Goal: Find contact information: Find contact information

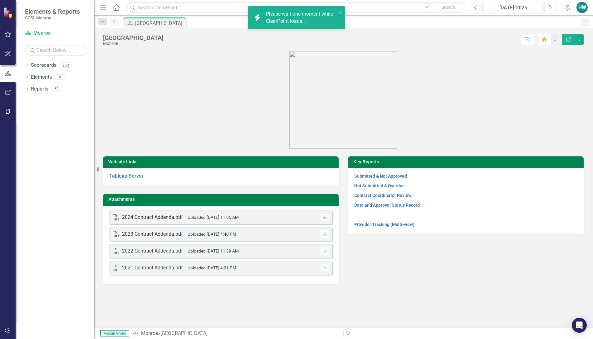
click at [458, 96] on figure at bounding box center [343, 99] width 481 height 97
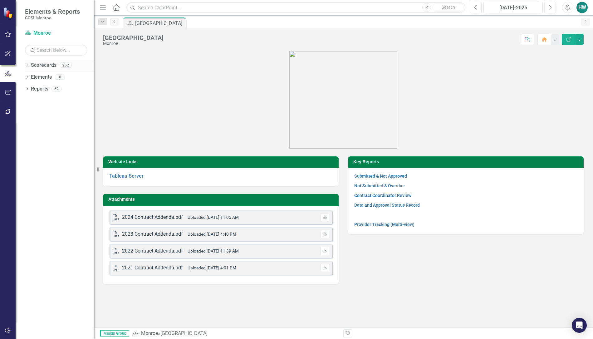
click at [28, 67] on icon "Dropdown" at bounding box center [27, 65] width 4 height 3
click at [32, 76] on icon "Dropdown" at bounding box center [30, 77] width 5 height 4
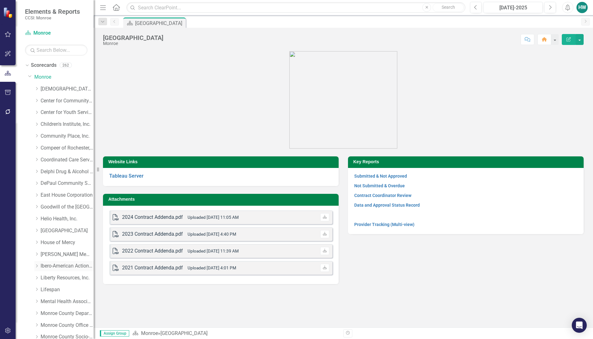
click at [37, 265] on icon "Dropdown" at bounding box center [36, 266] width 5 height 4
click at [66, 265] on link "Ibero-American Action League, Inc." at bounding box center [67, 266] width 53 height 7
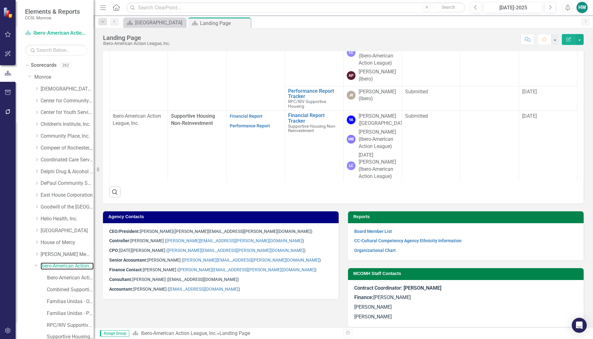
scroll to position [300, 0]
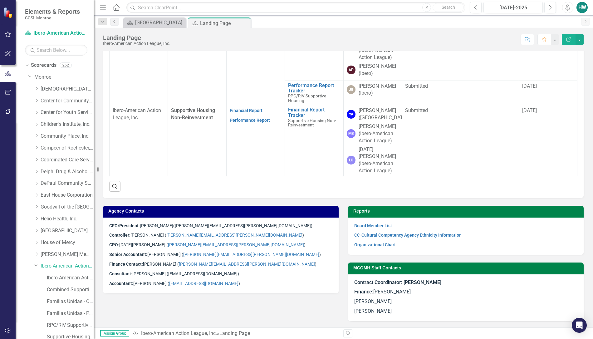
click at [258, 241] on p "CPO: [DATE][PERSON_NAME] ( [PERSON_NAME][EMAIL_ADDRESS][PERSON_NAME][DOMAIN_NAM…" at bounding box center [220, 245] width 223 height 10
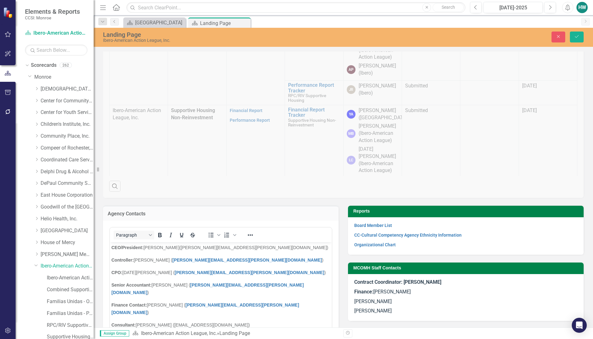
scroll to position [0, 0]
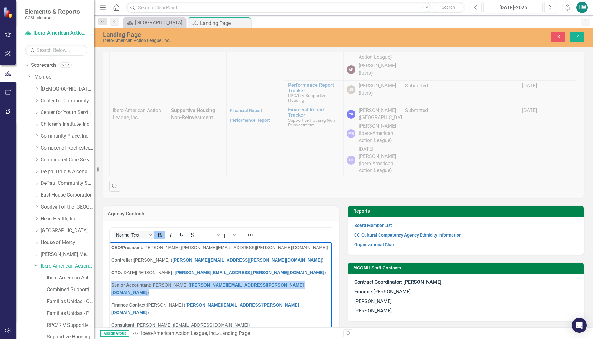
drag, startPoint x: 243, startPoint y: 287, endPoint x: 107, endPoint y: 286, distance: 135.8
click at [110, 286] on html "CEO/President: [PERSON_NAME] ([PERSON_NAME][EMAIL_ADDRESS][PERSON_NAME][DOMAIN_…" at bounding box center [221, 295] width 222 height 106
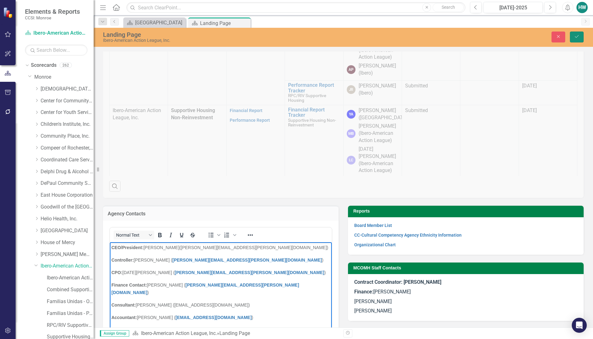
click at [578, 36] on icon "submit" at bounding box center [577, 36] width 4 height 2
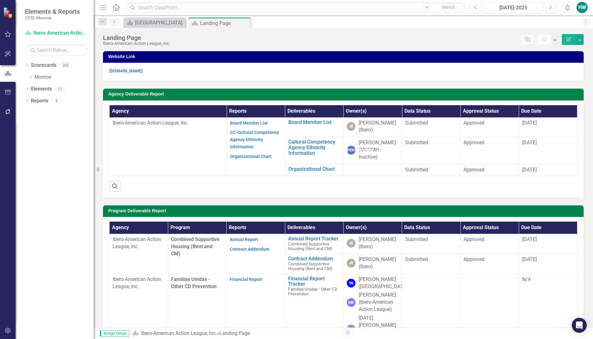
click at [444, 42] on div "Score: N/A [DATE]-2025 Completed Comment Favorite Edit Report" at bounding box center [379, 39] width 410 height 11
